Goal: Use online tool/utility: Utilize a website feature to perform a specific function

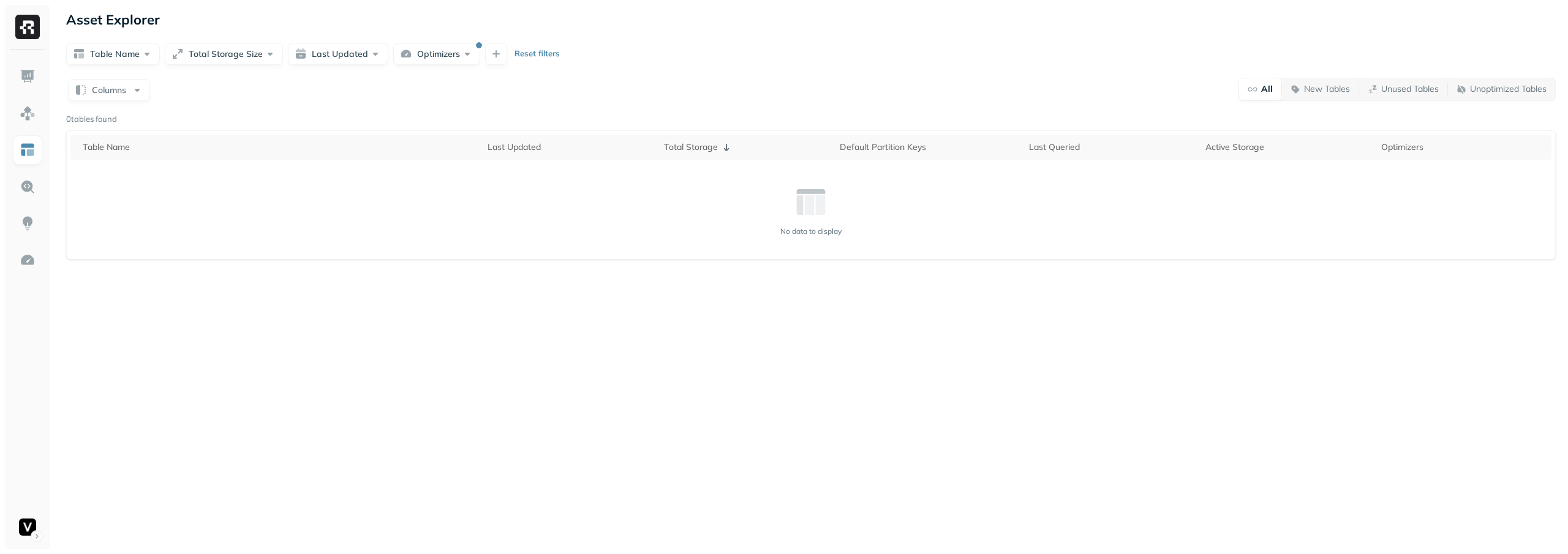
click at [444, 61] on button "Optimizers" at bounding box center [436, 54] width 87 height 22
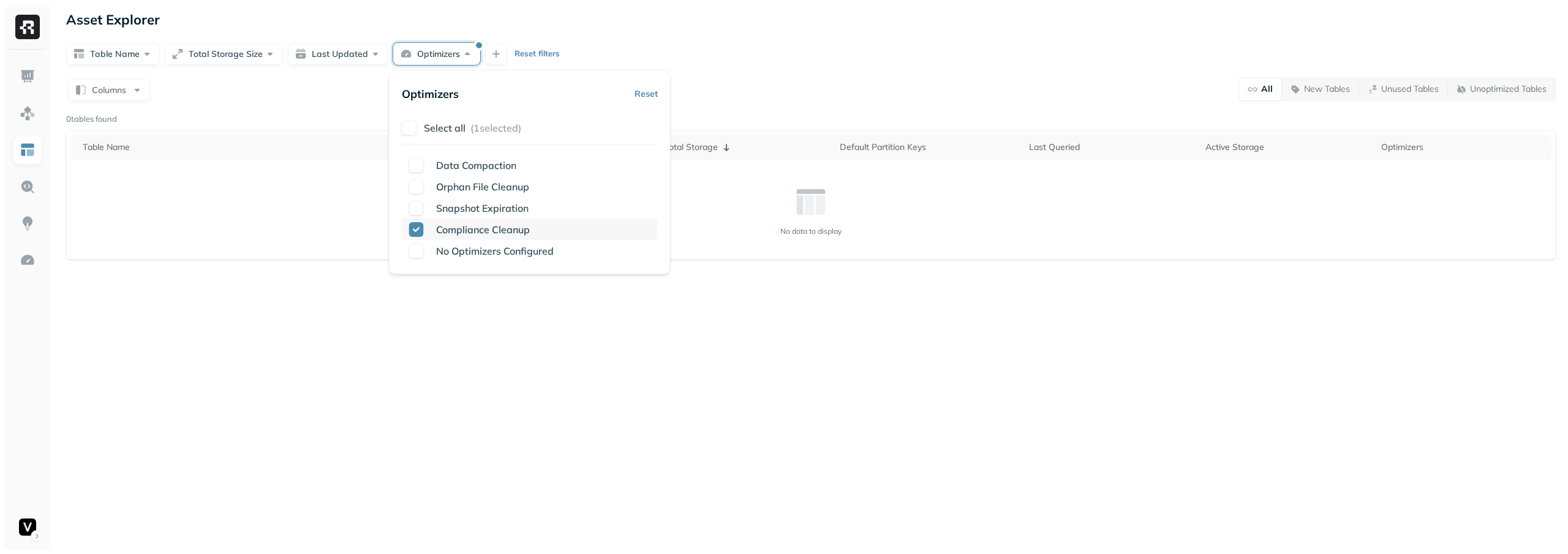
click at [445, 225] on span "Compliance Cleanup" at bounding box center [483, 229] width 94 height 12
click at [489, 229] on span "Compliance Cleanup" at bounding box center [483, 229] width 94 height 12
click at [790, 104] on div "Columns All New Tables Unused Tables Unoptimized Tables 0 tables found Table Na…" at bounding box center [811, 168] width 1489 height 183
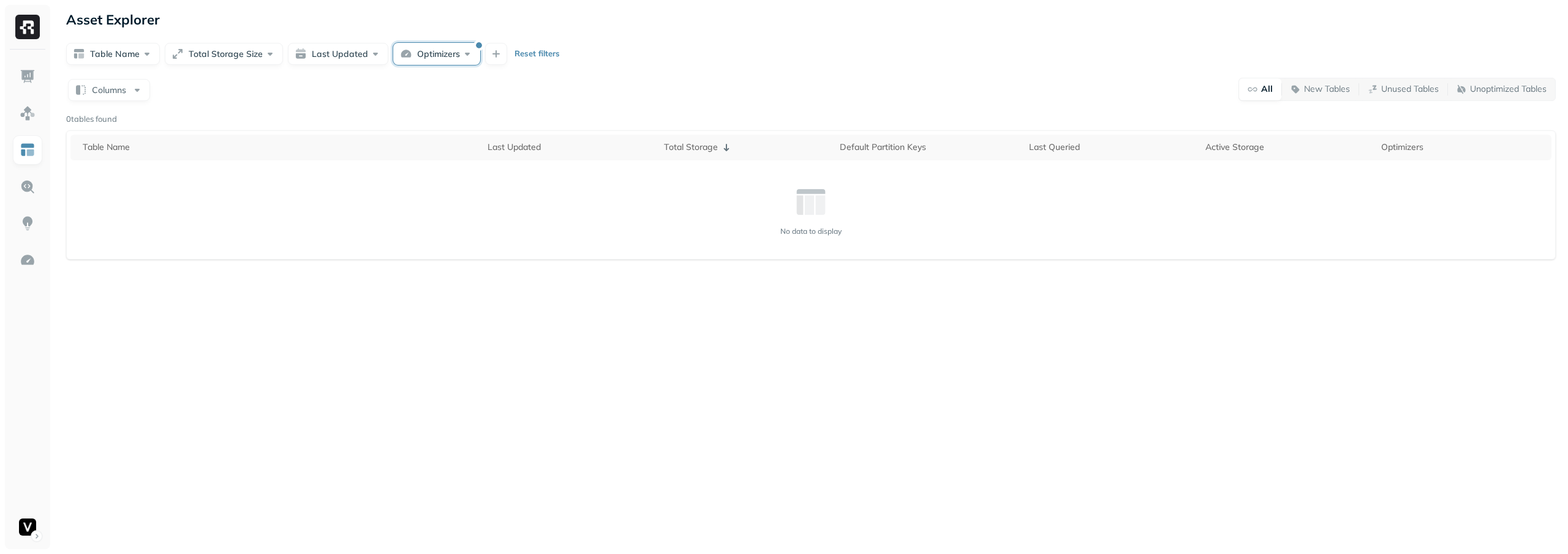
click at [436, 50] on button "Optimizers" at bounding box center [436, 54] width 87 height 22
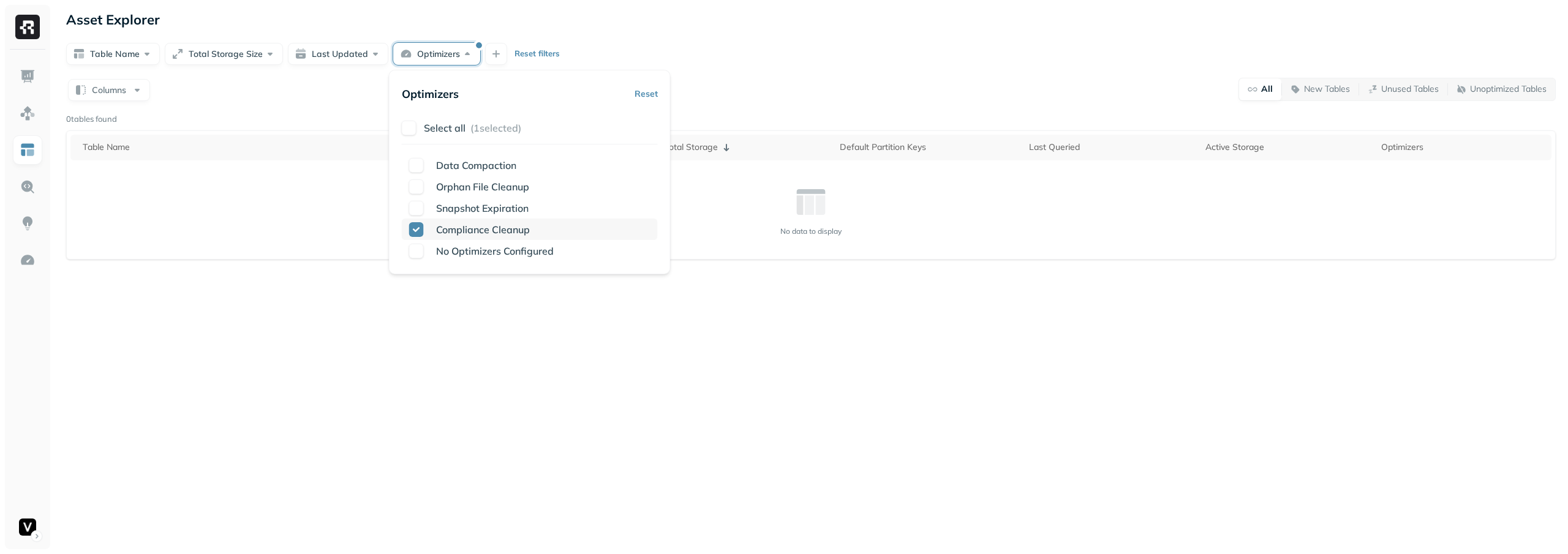
click at [477, 235] on p "Compliance Cleanup" at bounding box center [483, 230] width 94 height 15
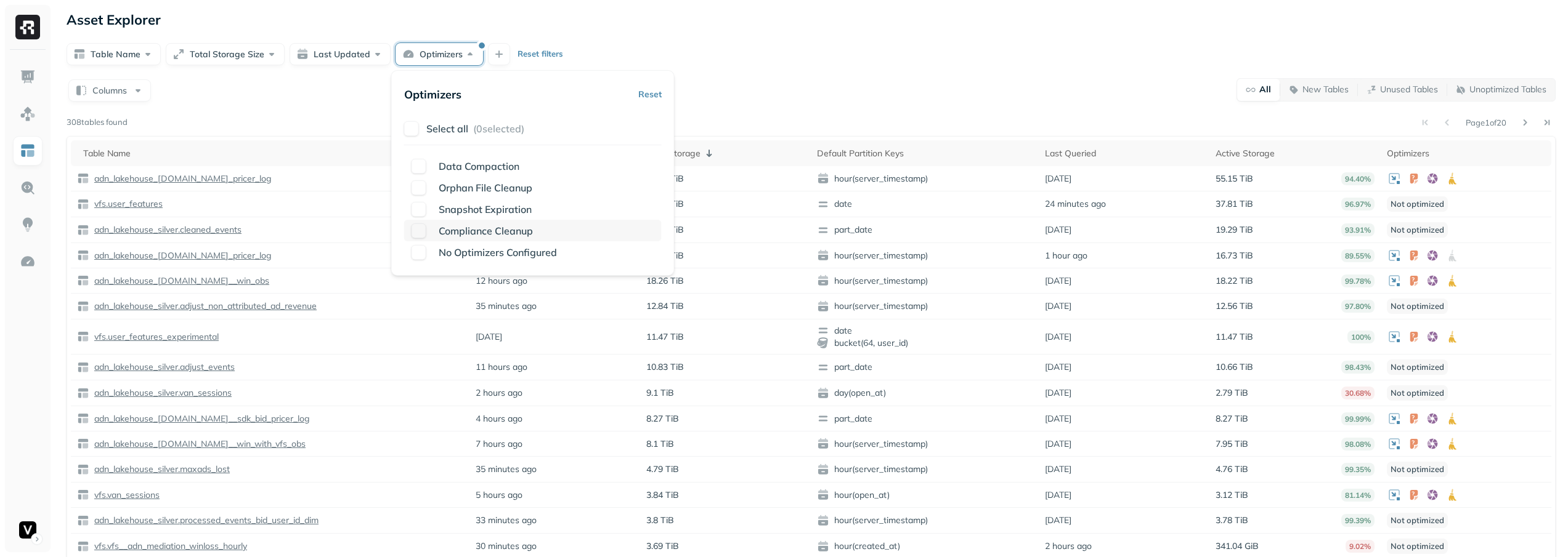
click at [480, 237] on p "Compliance Cleanup" at bounding box center [485, 231] width 94 height 15
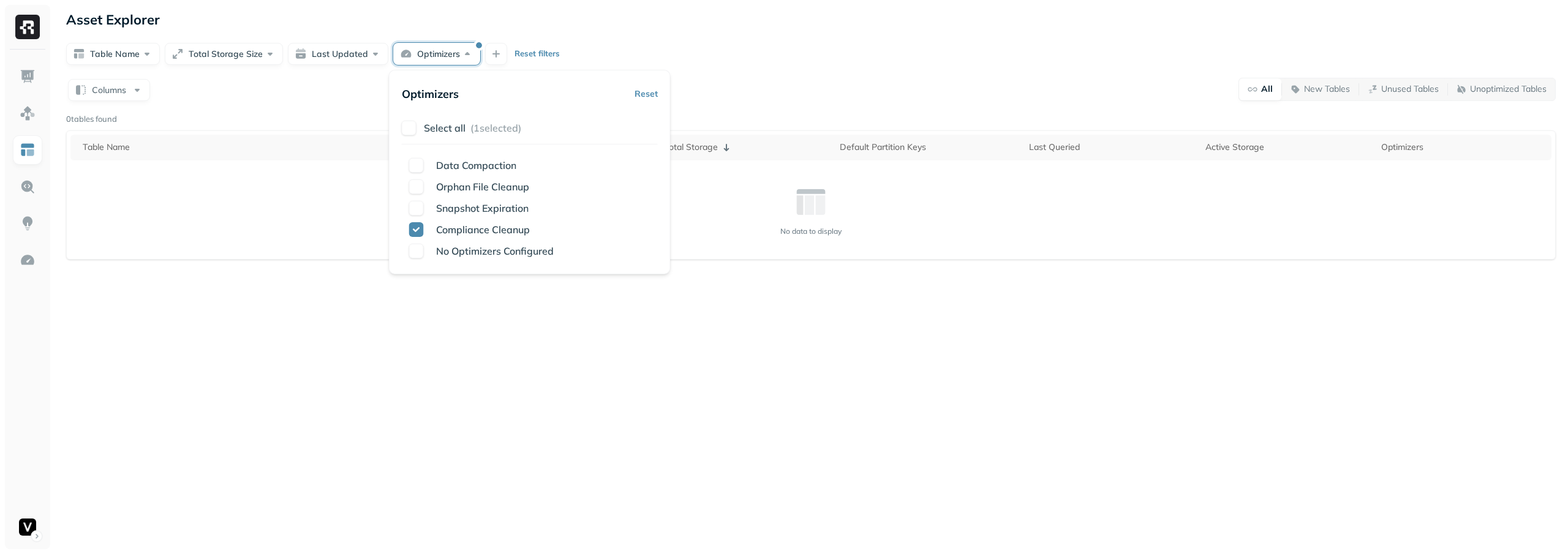
click at [744, 82] on div "Columns All New Tables Unused Tables Unoptimized Tables" at bounding box center [811, 89] width 1489 height 24
